Goal: Task Accomplishment & Management: Manage account settings

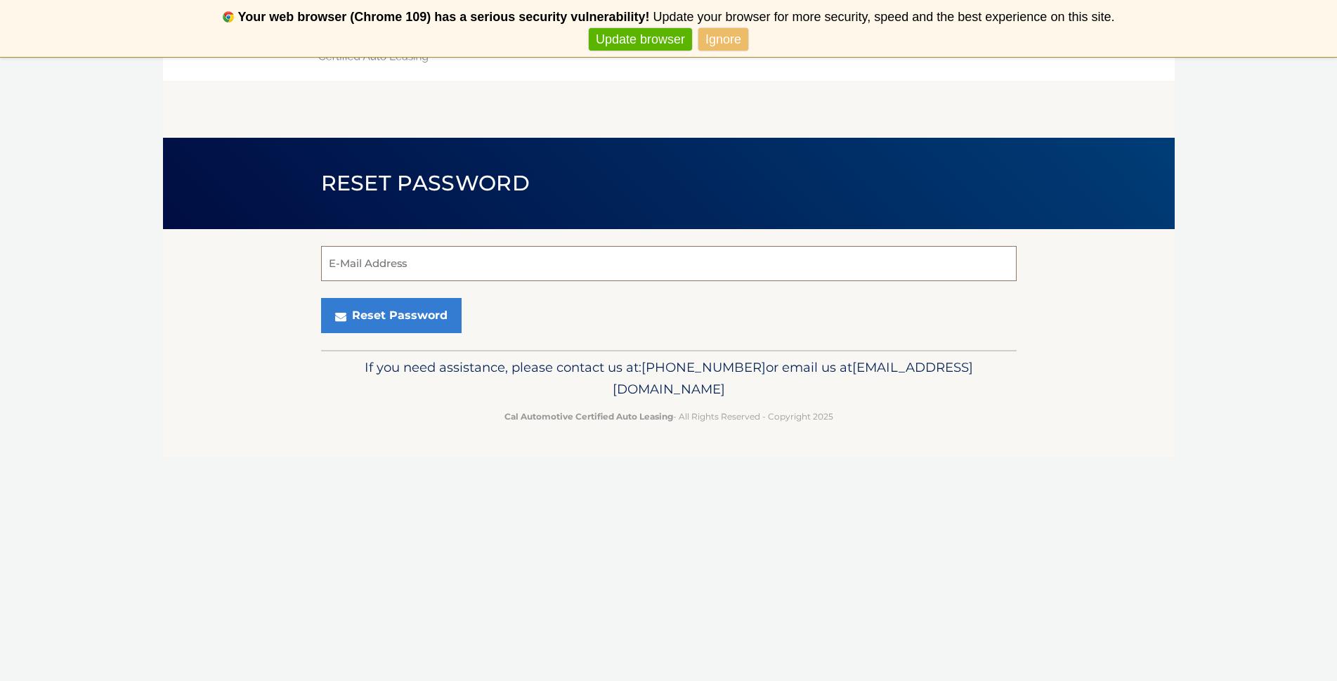
click at [477, 267] on input "E-Mail Address" at bounding box center [669, 263] width 696 height 35
type input "[EMAIL_ADDRESS][DOMAIN_NAME]"
click at [435, 318] on button "Reset Password" at bounding box center [391, 315] width 141 height 35
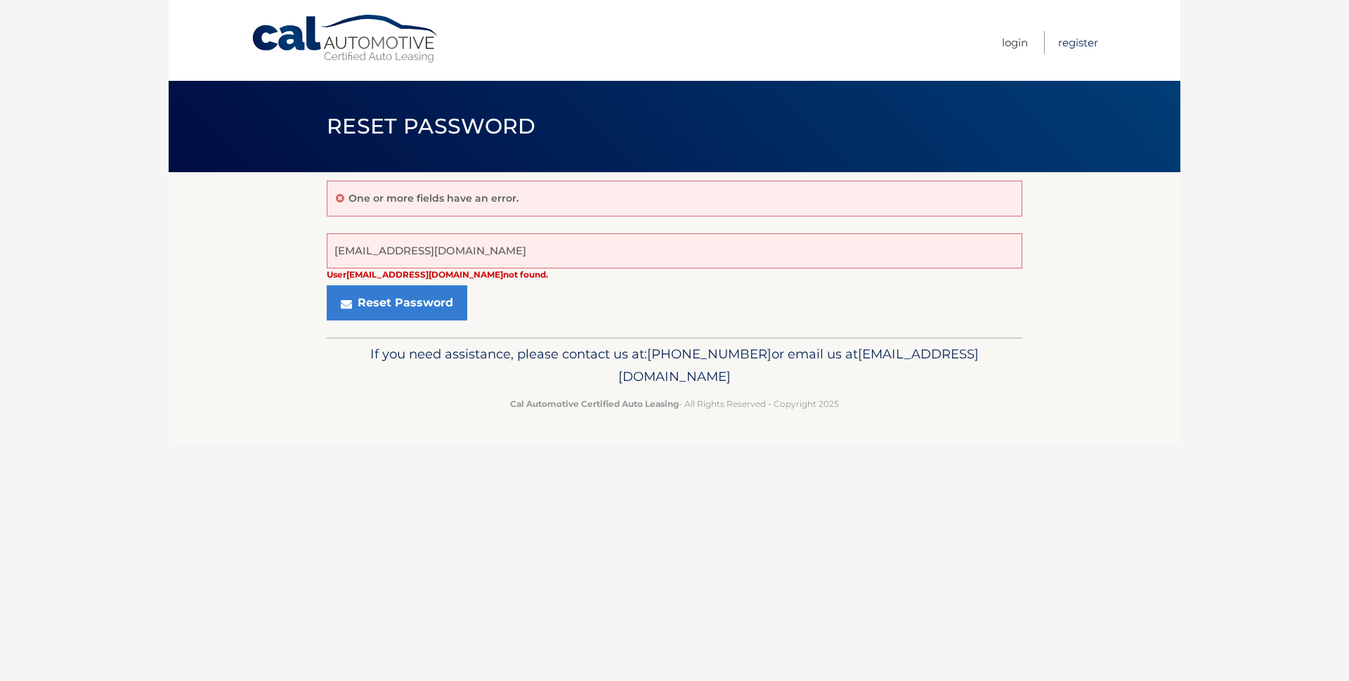
click at [1084, 39] on link "Register" at bounding box center [1078, 42] width 40 height 23
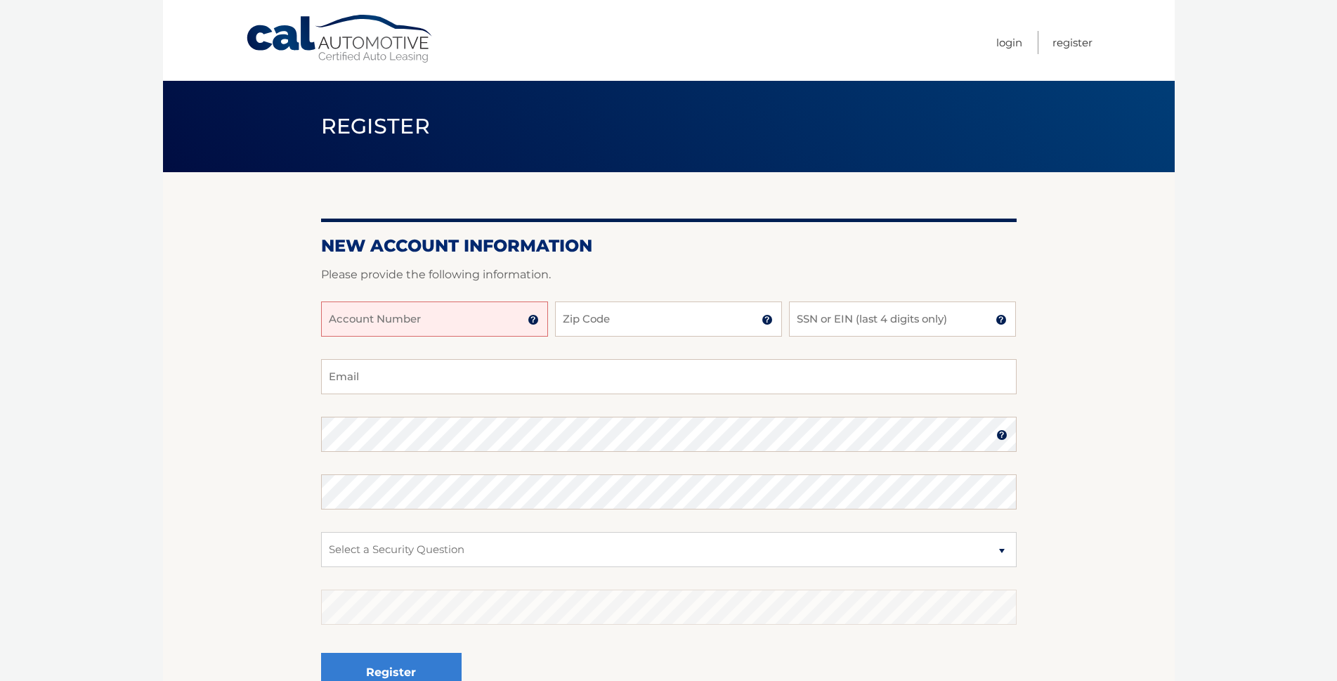
click at [448, 334] on input "Account Number" at bounding box center [434, 318] width 227 height 35
type input "4"
type input "44455939867"
type input "14220"
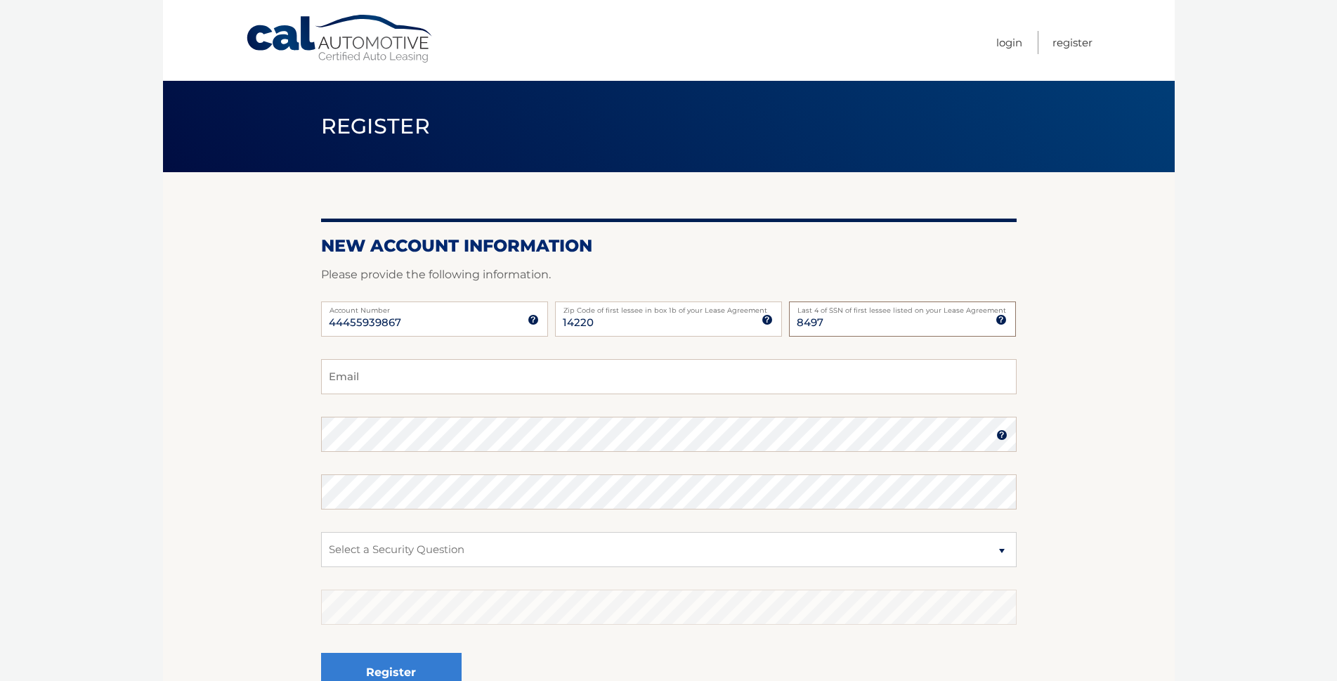
type input "8497"
click at [429, 382] on input "Email" at bounding box center [669, 376] width 696 height 35
type input "[EMAIL_ADDRESS][DOMAIN_NAME]"
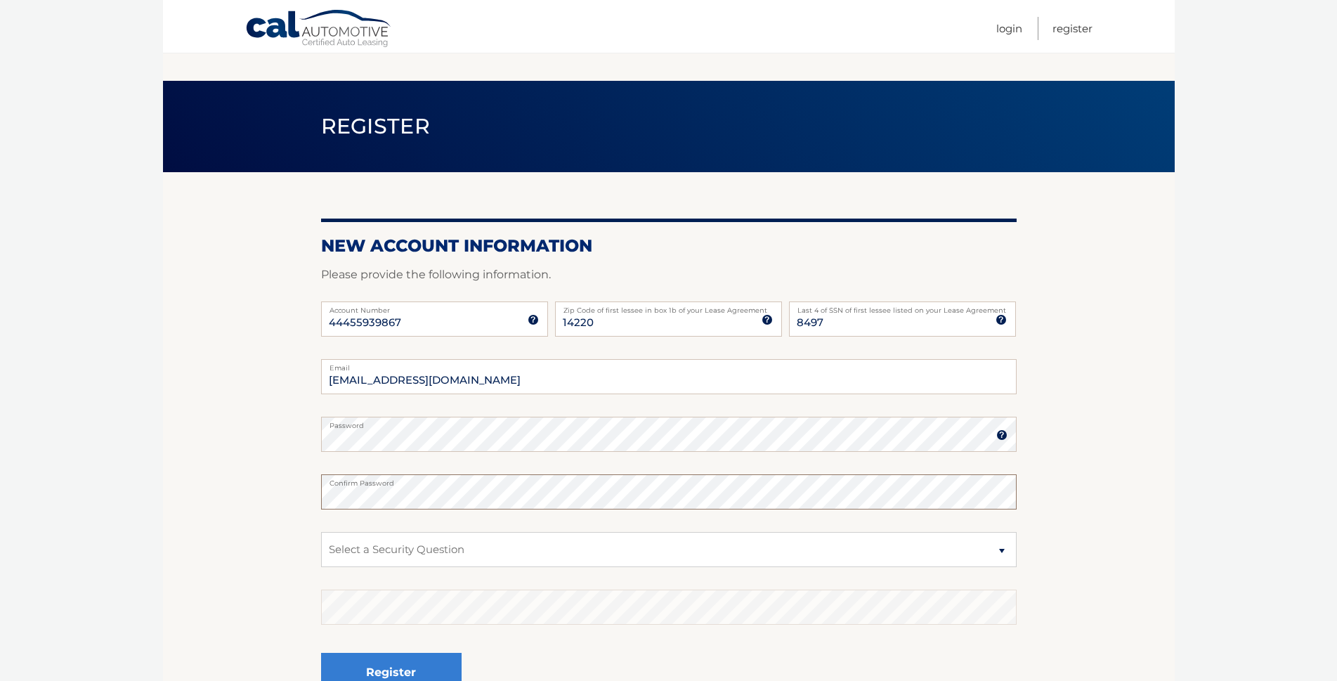
scroll to position [147, 0]
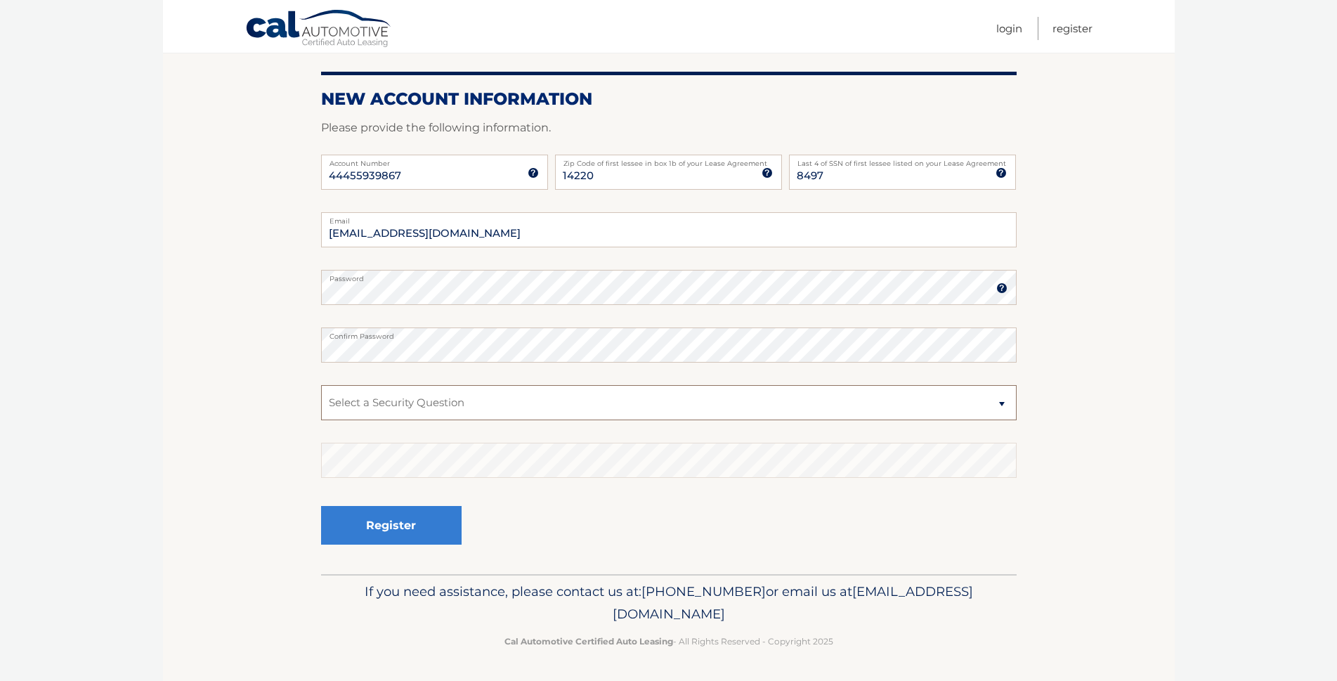
click at [996, 409] on select "Select a Security Question What was the name of your elementary school? What is…" at bounding box center [669, 402] width 696 height 35
select select "2"
click at [321, 385] on select "Select a Security Question What was the name of your elementary school? What is…" at bounding box center [669, 402] width 696 height 35
click at [414, 533] on button "Register" at bounding box center [391, 525] width 141 height 39
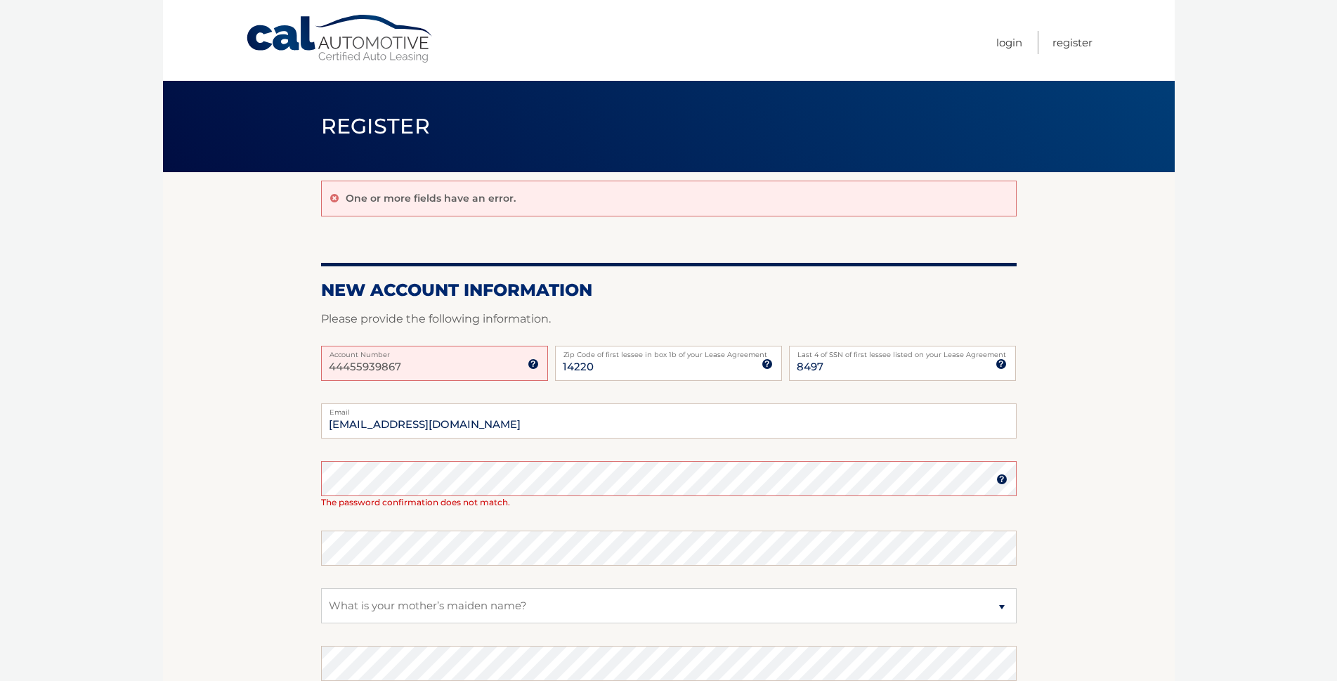
click at [280, 472] on section "One or more fields have an error. New Account Information Please provide the fo…" at bounding box center [669, 474] width 1012 height 605
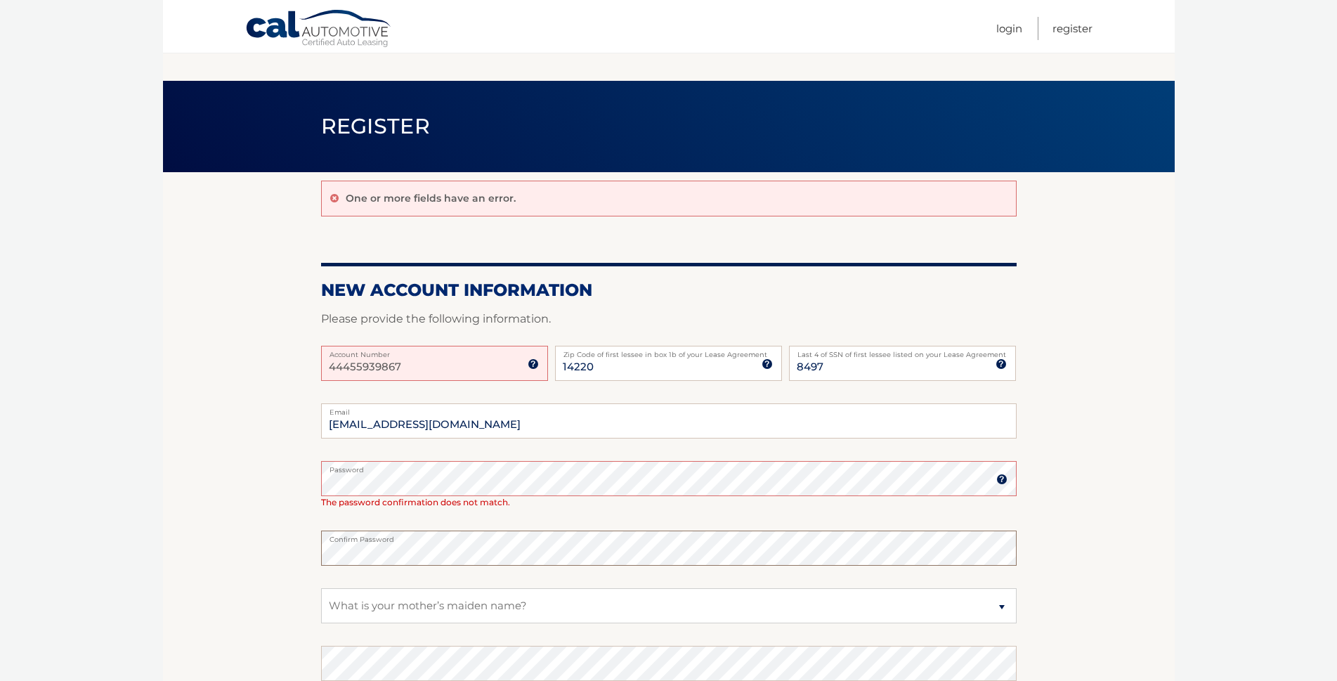
scroll to position [202, 0]
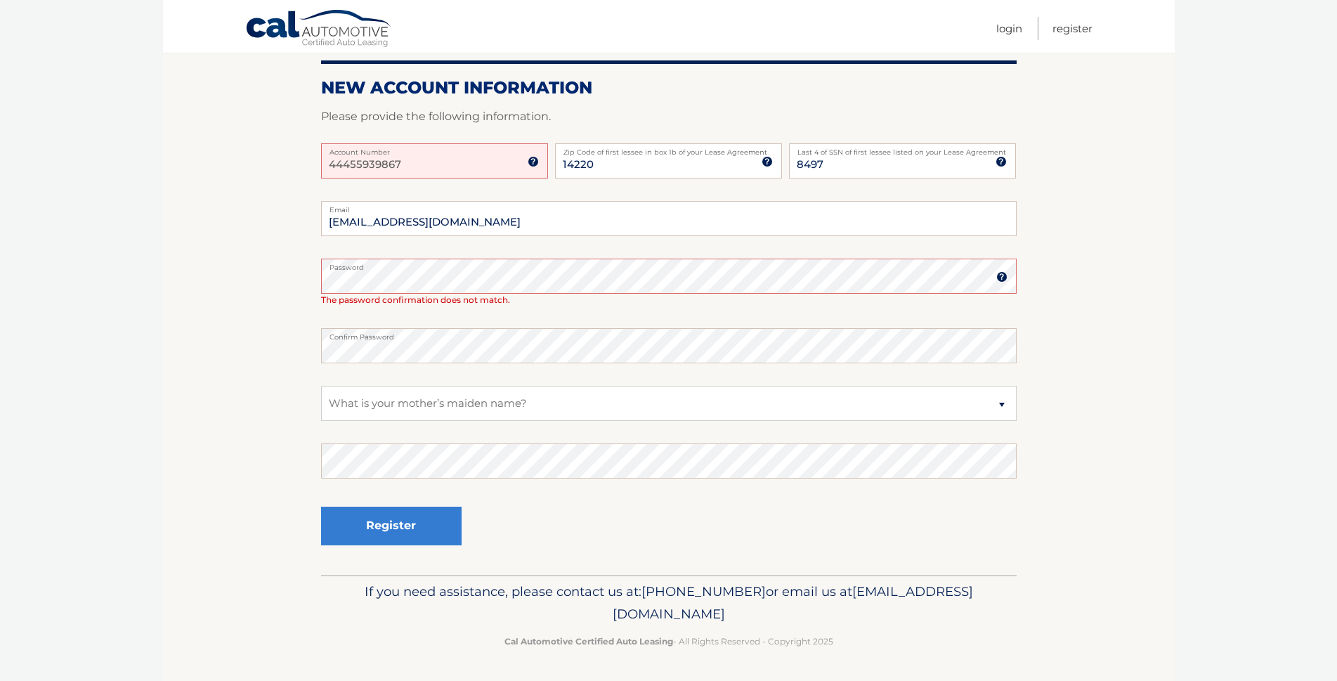
click at [999, 278] on img at bounding box center [1002, 276] width 11 height 11
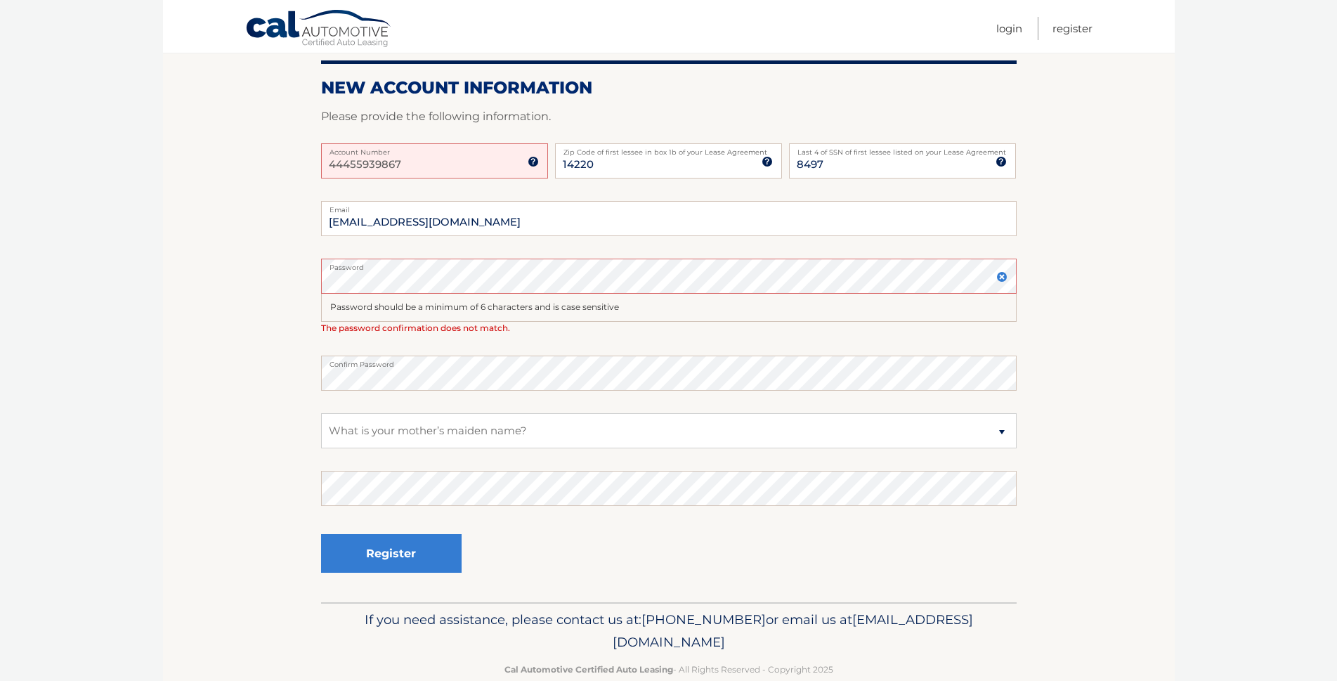
click at [999, 278] on img at bounding box center [1002, 276] width 11 height 11
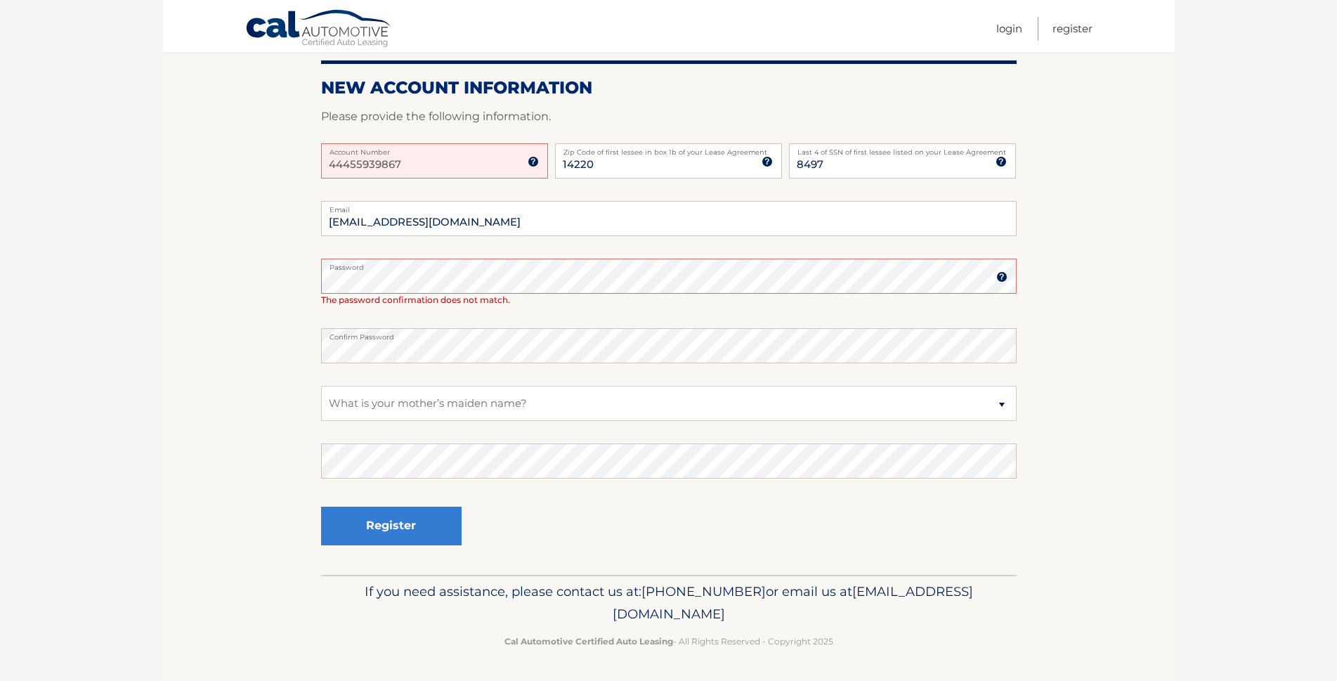
click at [111, 235] on body "Cal Automotive Menu Login Register Register" at bounding box center [668, 138] width 1337 height 681
click at [398, 517] on button "Register" at bounding box center [391, 526] width 141 height 39
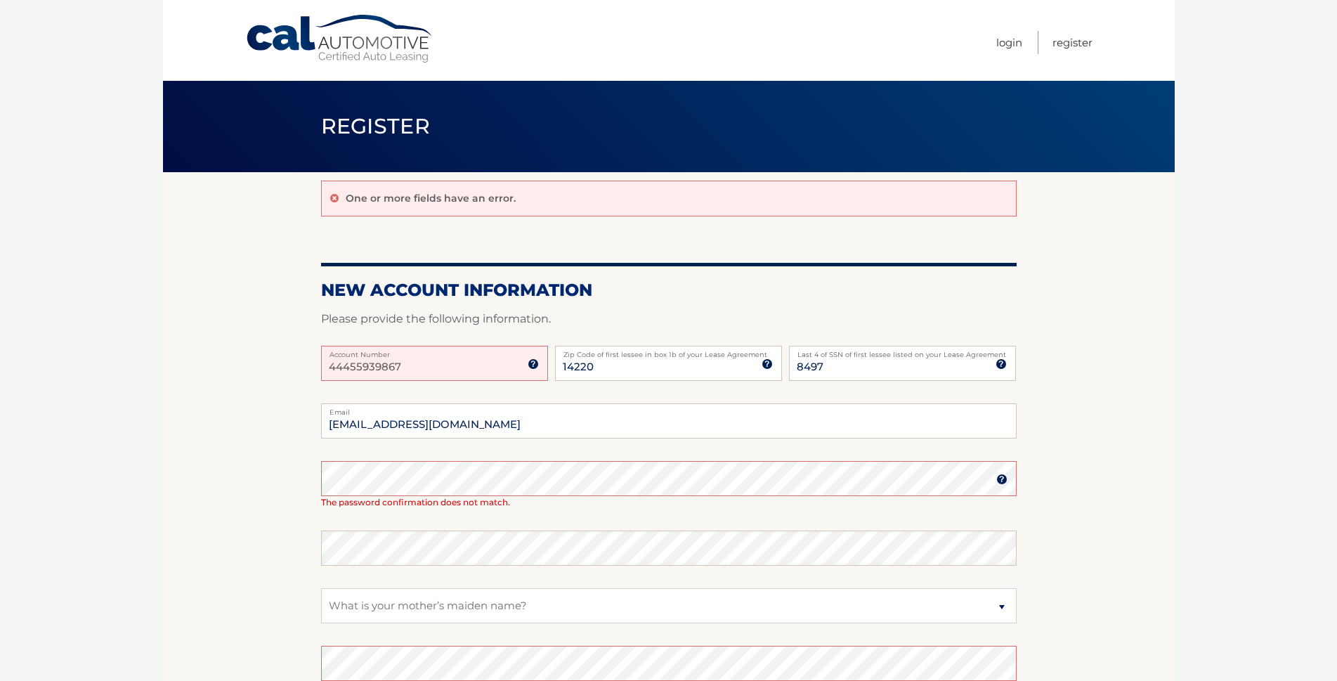
click at [266, 491] on section "One or more fields have an error. New Account Information Please provide the fo…" at bounding box center [669, 480] width 1012 height 616
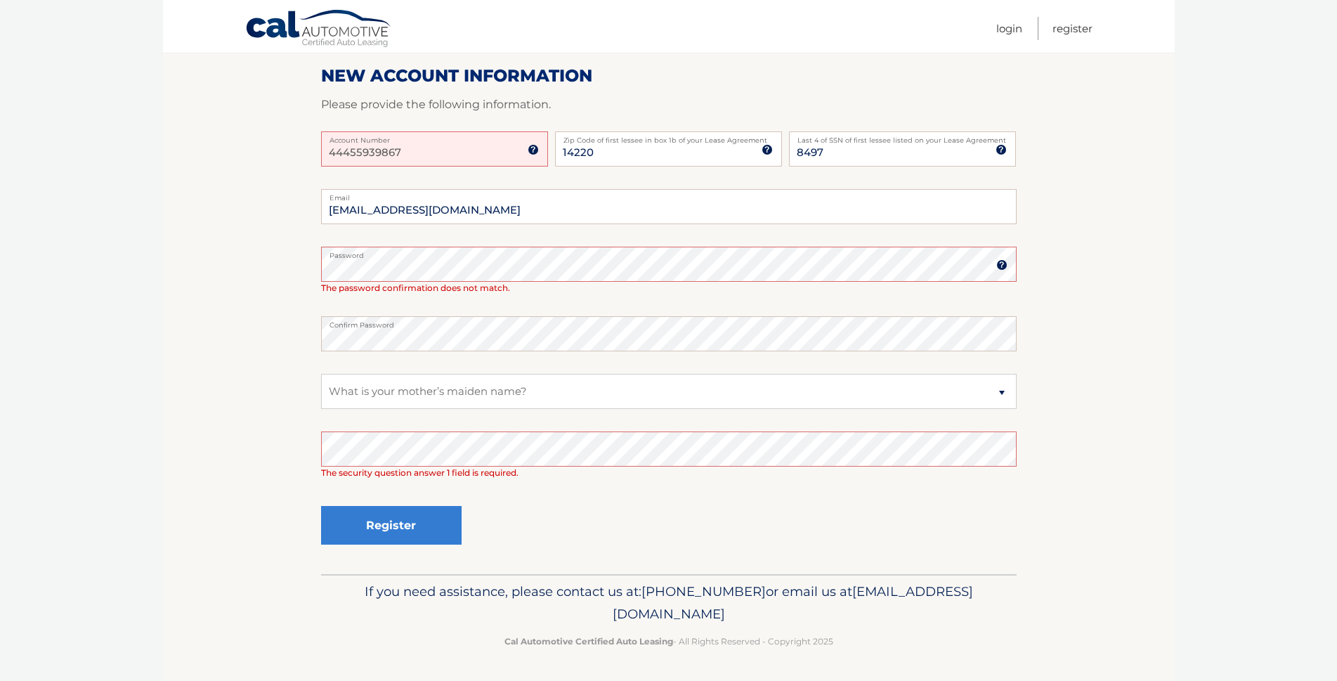
click at [148, 451] on body "Cal Automotive Menu Login Register Register" at bounding box center [668, 126] width 1337 height 681
click at [404, 532] on button "Register" at bounding box center [391, 525] width 141 height 39
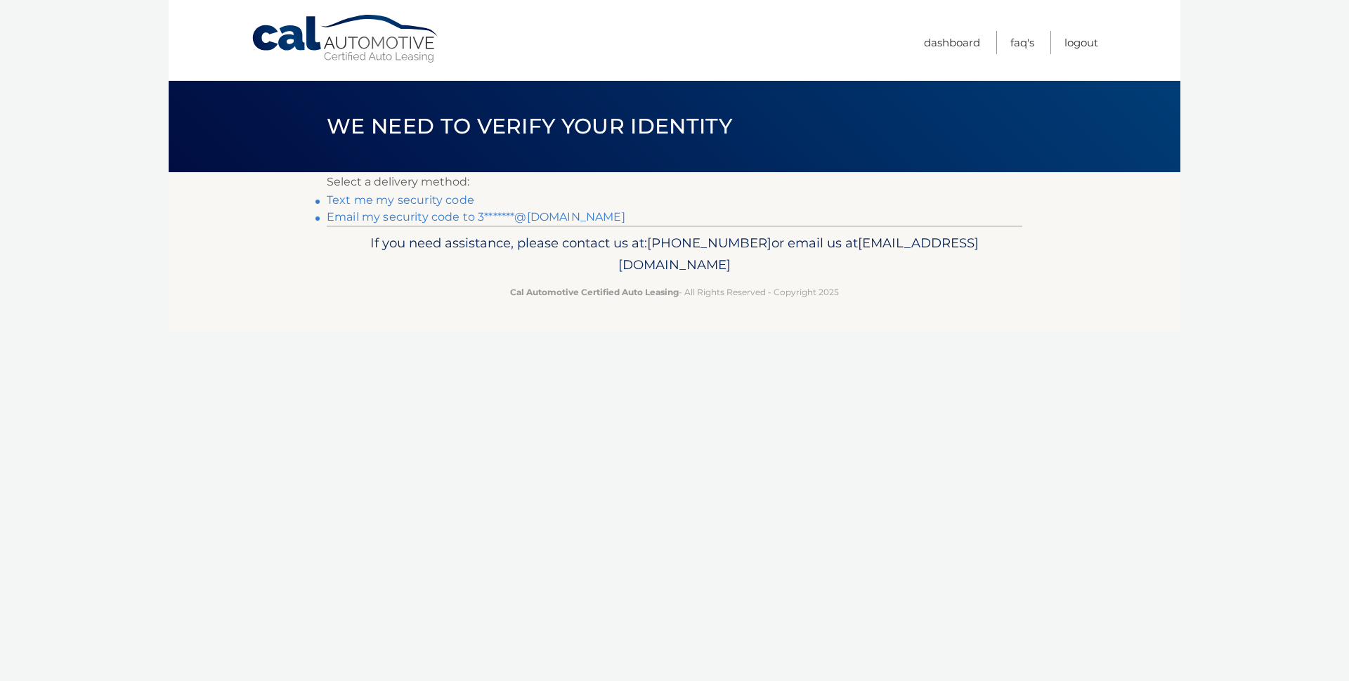
click at [404, 202] on link "Text me my security code" at bounding box center [401, 199] width 148 height 13
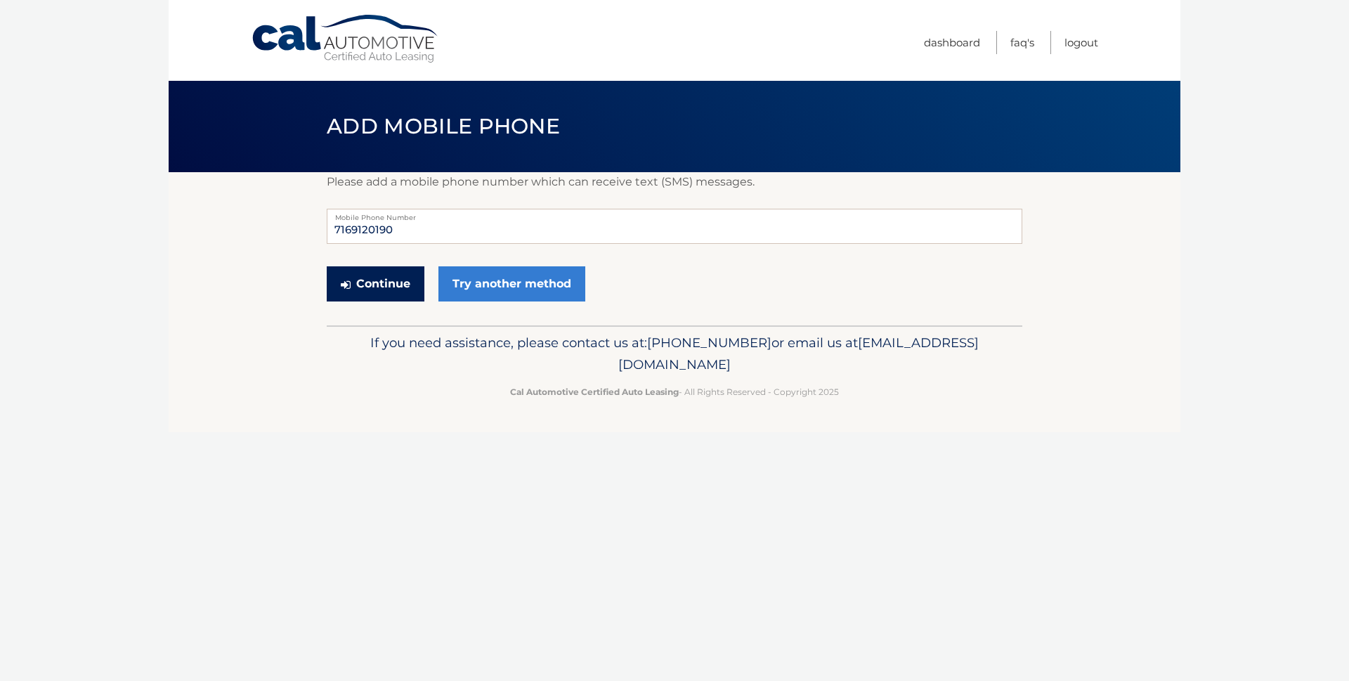
click at [390, 283] on button "Continue" at bounding box center [376, 283] width 98 height 35
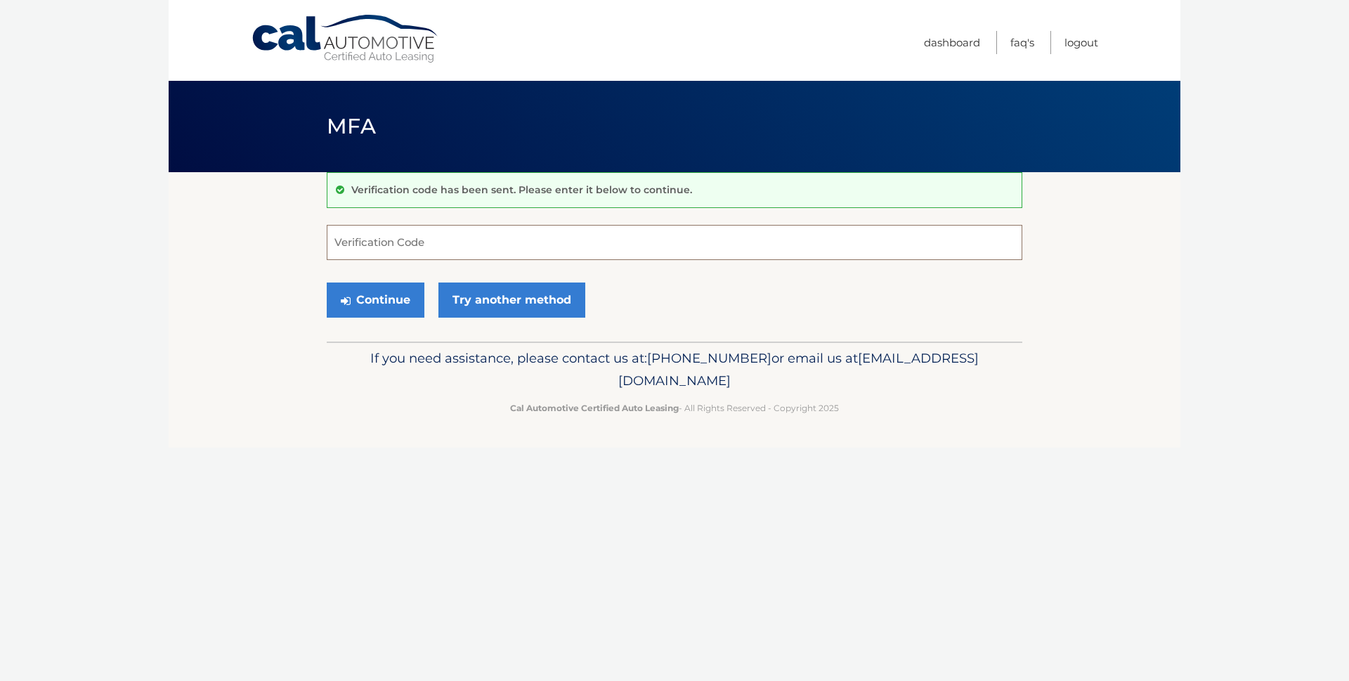
click at [438, 239] on input "Verification Code" at bounding box center [675, 242] width 696 height 35
type input "149439"
click at [327, 283] on button "Continue" at bounding box center [376, 300] width 98 height 35
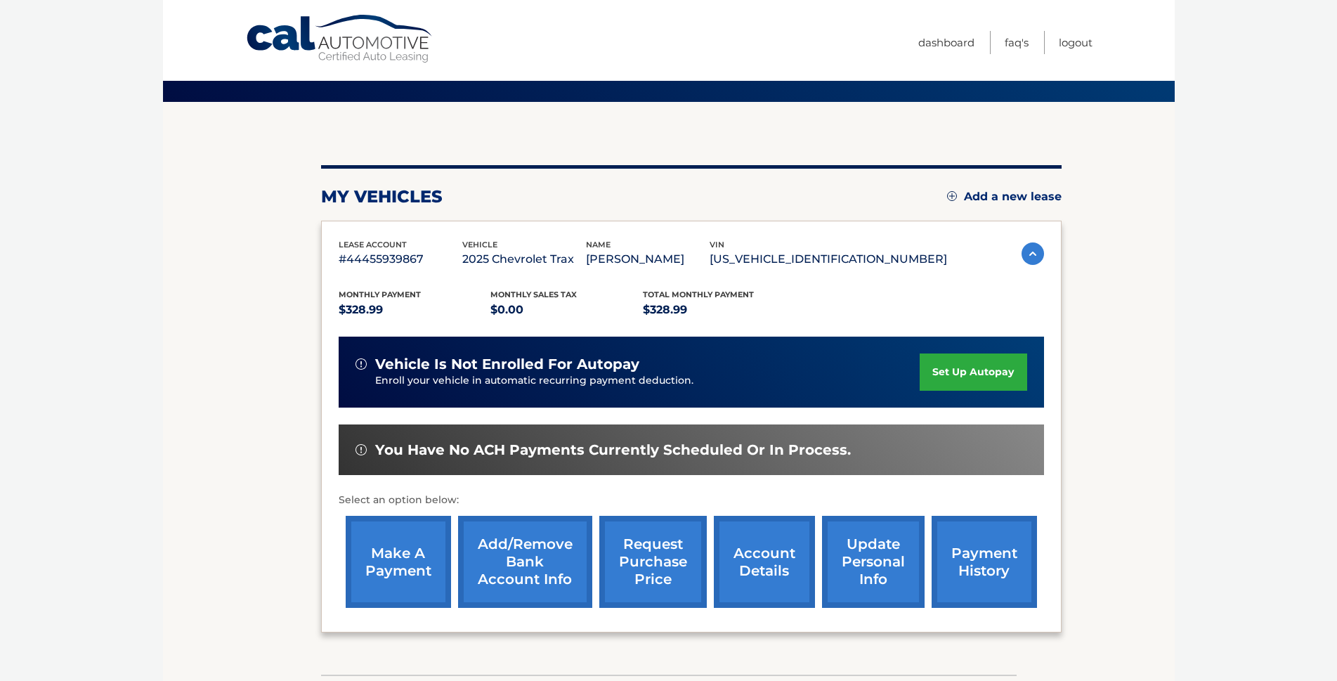
scroll to position [171, 0]
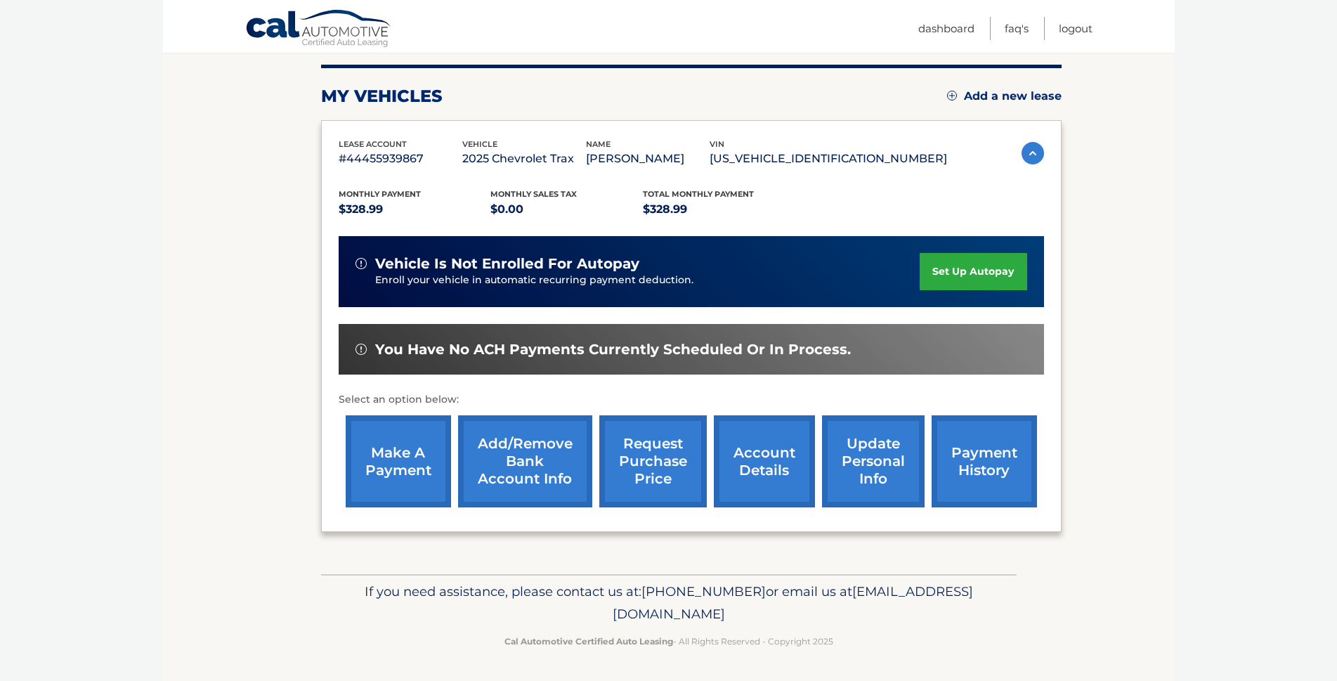
click at [645, 460] on link "request purchase price" at bounding box center [653, 461] width 108 height 92
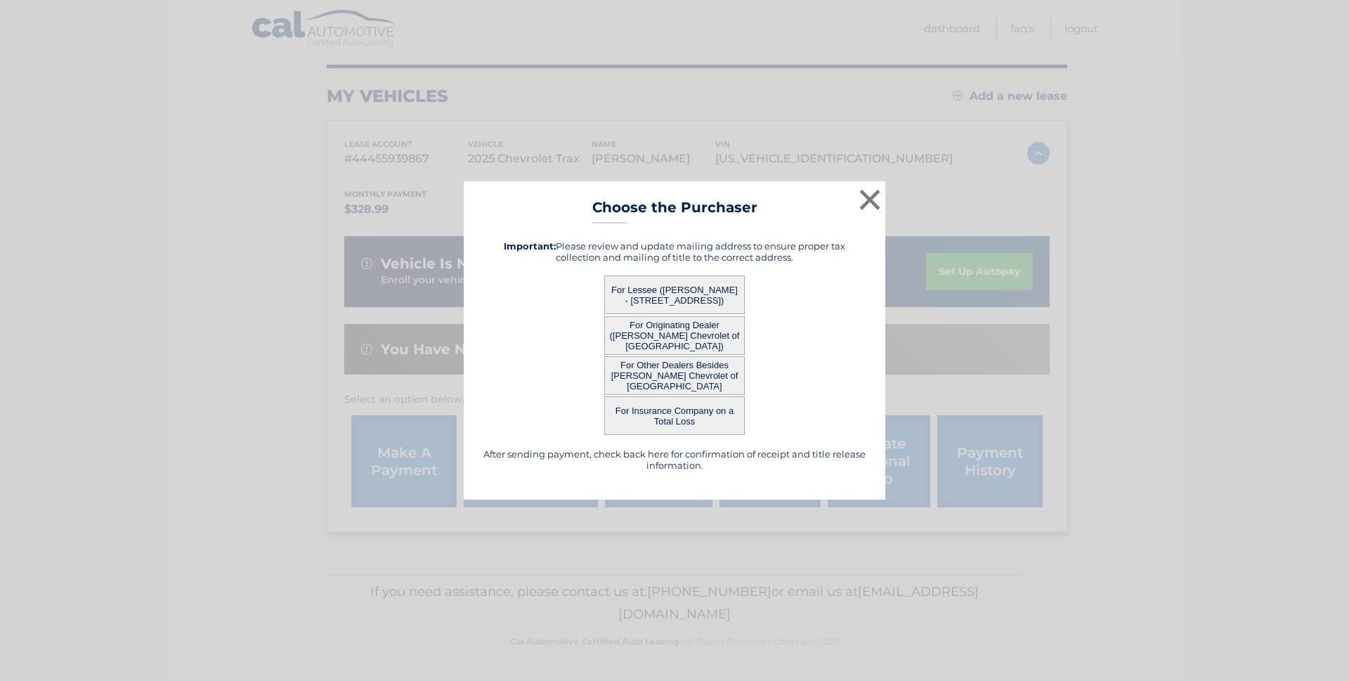
click at [686, 420] on button "For Insurance Company on a Total Loss" at bounding box center [674, 415] width 141 height 39
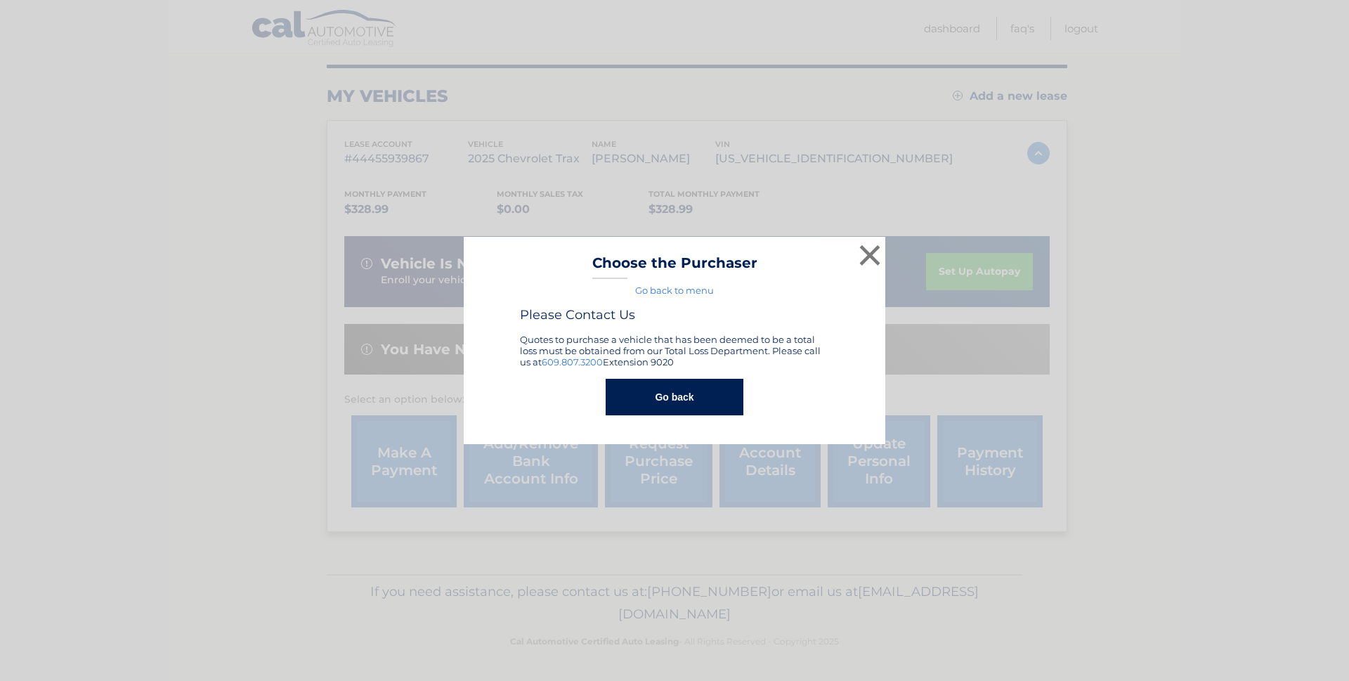
click at [692, 398] on button "Go back" at bounding box center [674, 397] width 137 height 37
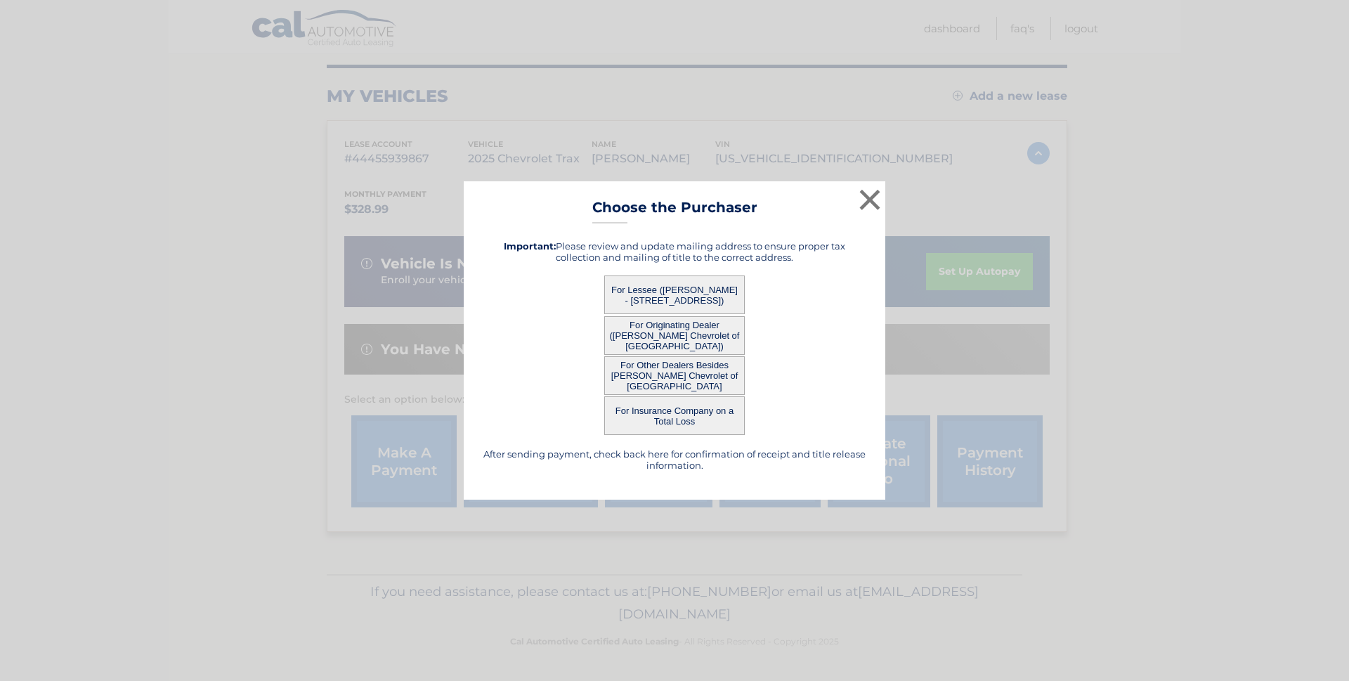
click at [654, 280] on button "For Lessee (MAUREEN WOJTANIK - 416 EDEN ST, , BUFFALO, NY 14220)" at bounding box center [674, 294] width 141 height 39
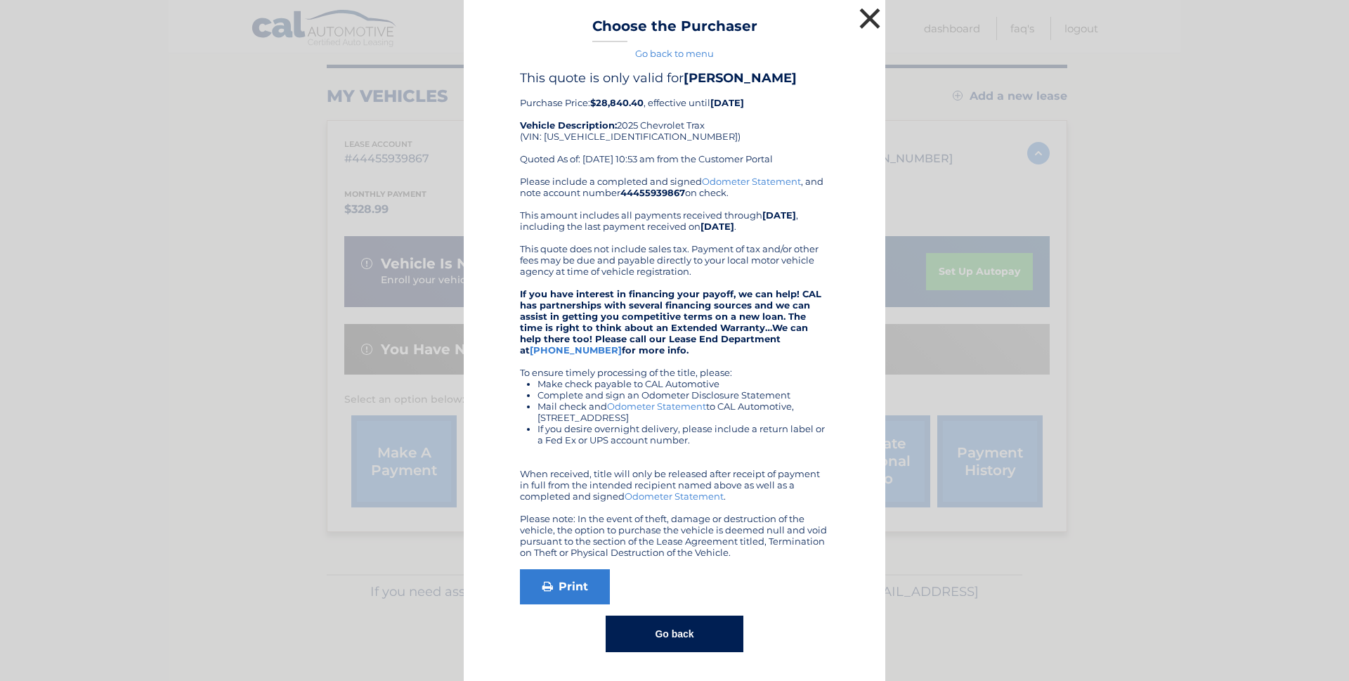
click at [857, 18] on button "×" at bounding box center [870, 18] width 28 height 28
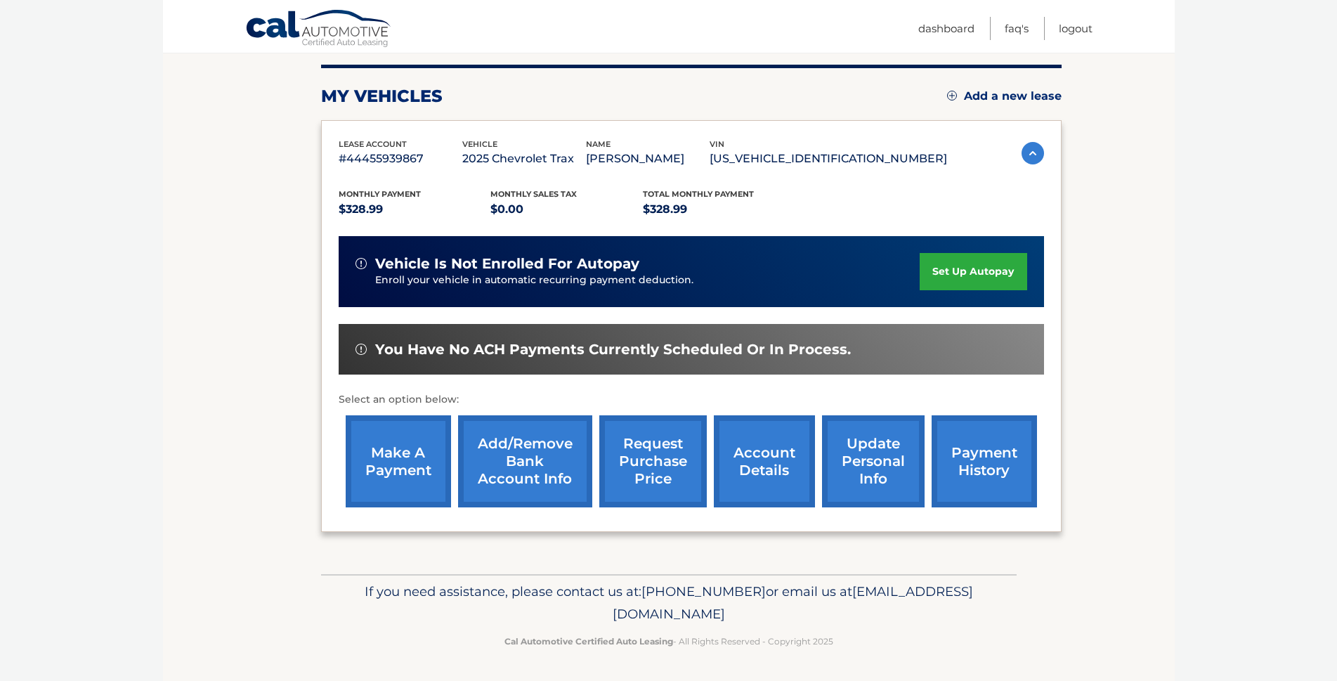
click at [996, 458] on link "payment history" at bounding box center [984, 461] width 105 height 92
